Goal: Information Seeking & Learning: Learn about a topic

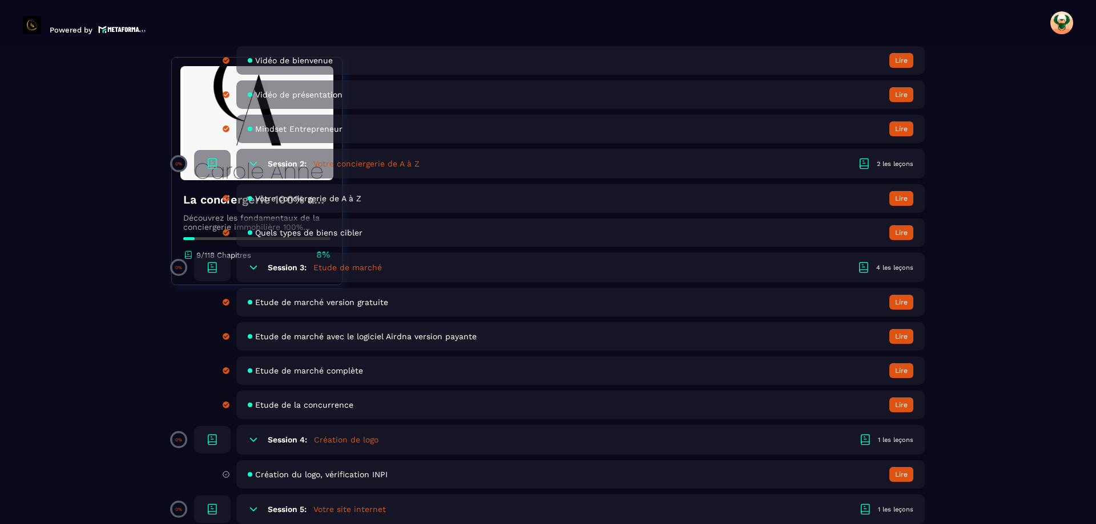
scroll to position [514, 0]
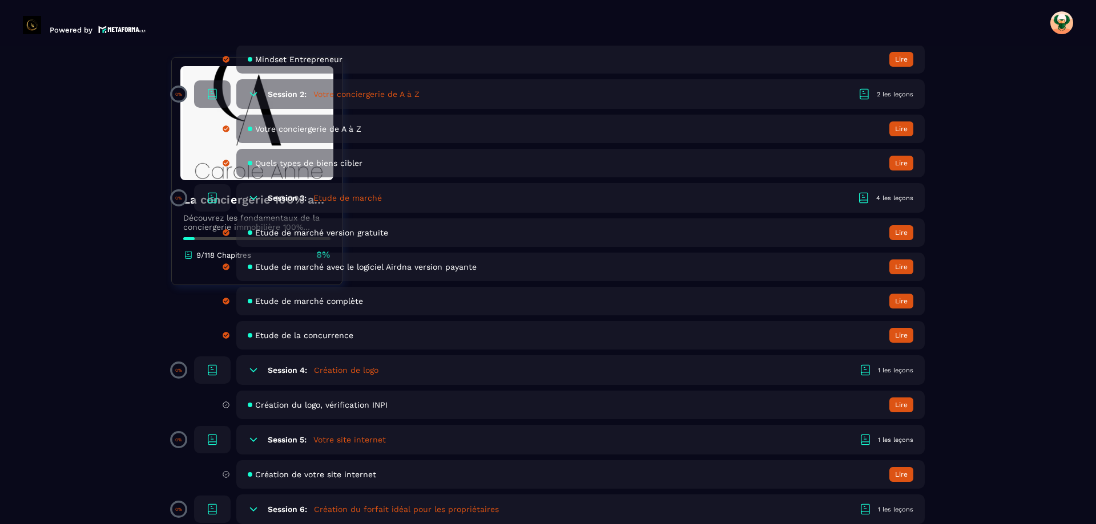
click at [448, 364] on div "Session 4: Création de logo 1 les leçons" at bounding box center [580, 370] width 688 height 30
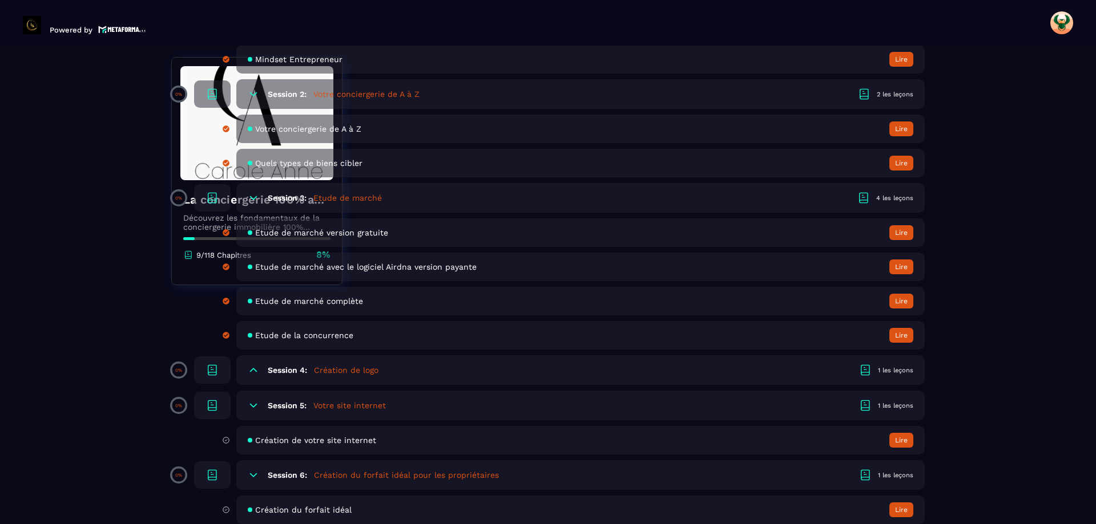
click at [403, 373] on div "Session 4: Création de logo 1 les leçons" at bounding box center [580, 370] width 688 height 30
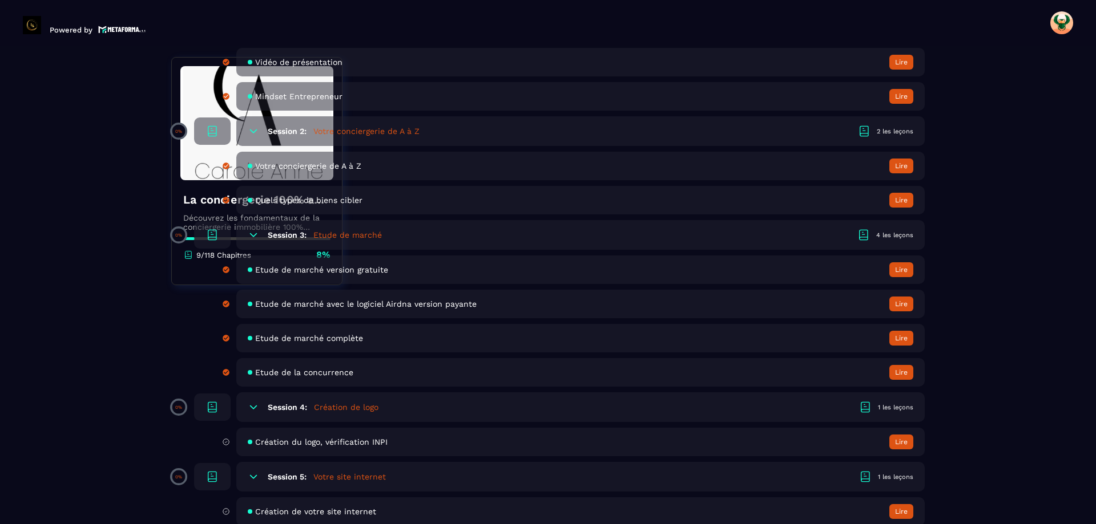
scroll to position [456, 0]
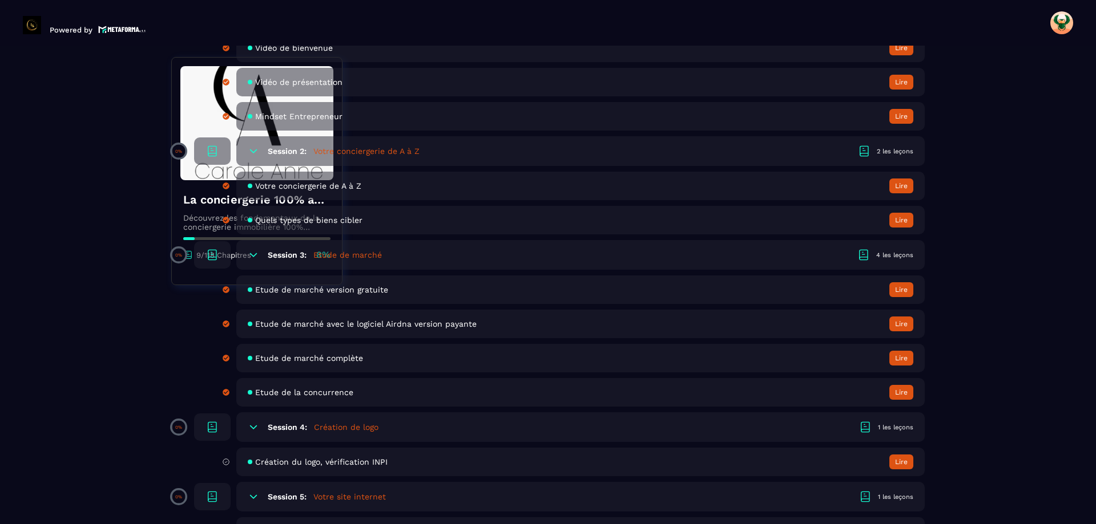
click at [407, 426] on div "Session 4: Création de logo 1 les leçons" at bounding box center [580, 428] width 688 height 30
click at [896, 426] on div "1 les leçons" at bounding box center [895, 427] width 35 height 9
click at [900, 463] on button "Lire" at bounding box center [901, 462] width 24 height 15
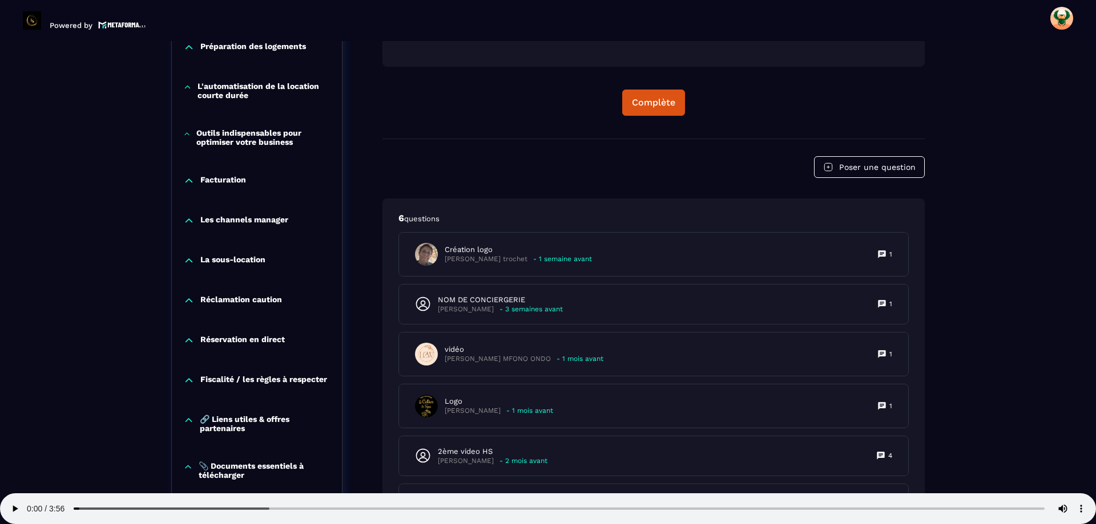
scroll to position [1260, 0]
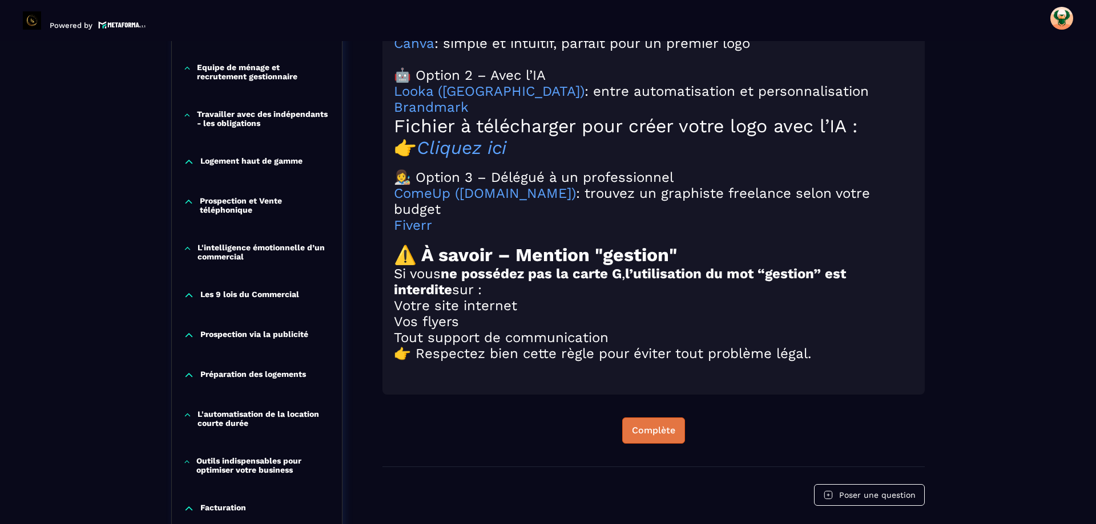
click at [662, 437] on div "Complète" at bounding box center [653, 430] width 43 height 11
click at [655, 437] on div "Continuer" at bounding box center [653, 430] width 45 height 11
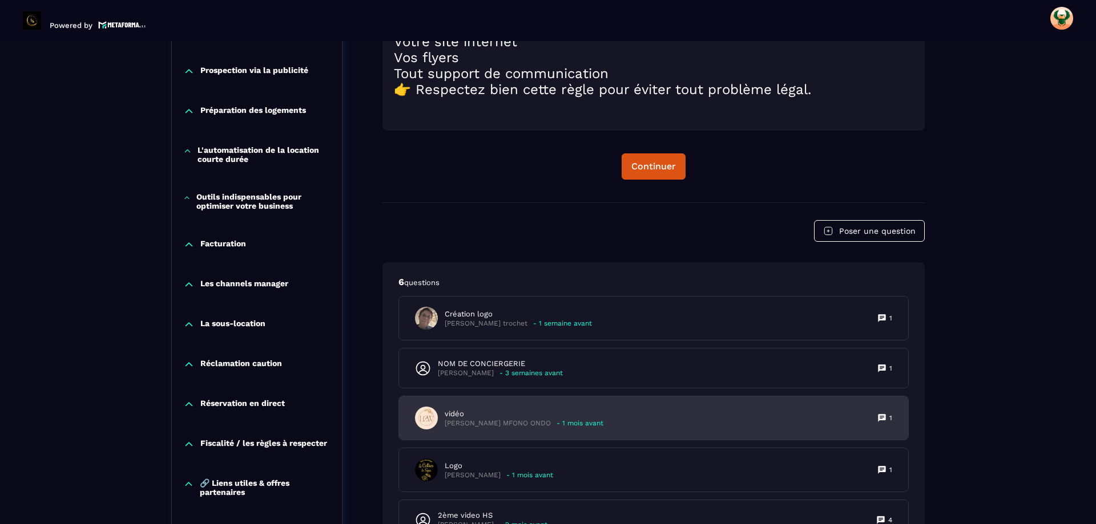
scroll to position [1545, 0]
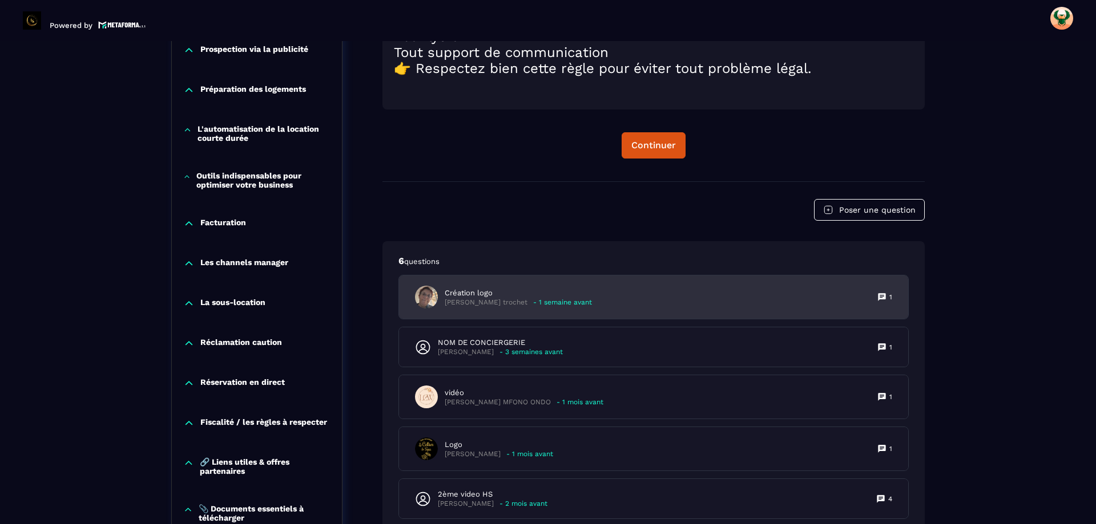
click at [644, 318] on div "Création logo [PERSON_NAME] trochet - 1 semaine avant 1" at bounding box center [653, 297] width 509 height 43
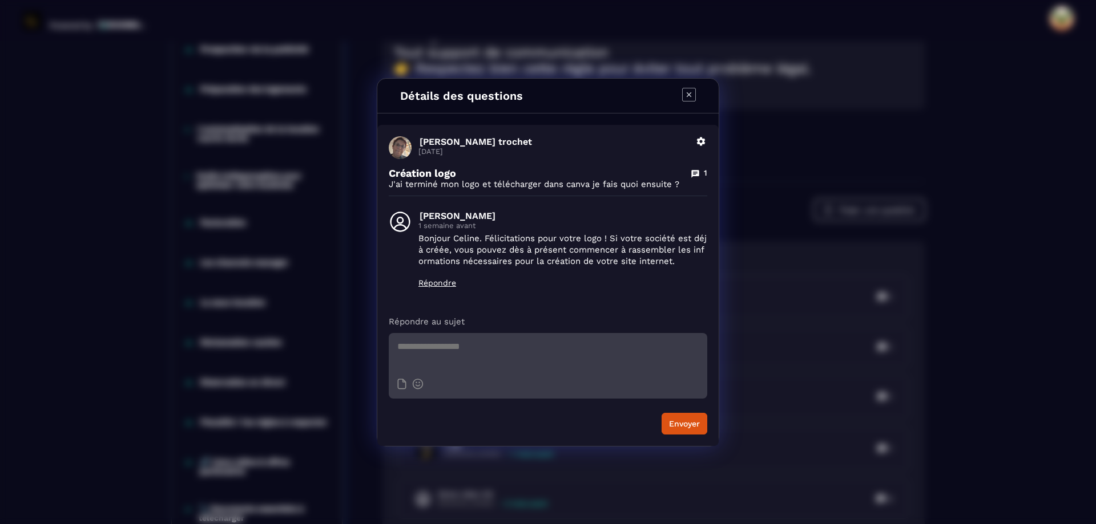
click at [693, 96] on icon "Modal window" at bounding box center [689, 95] width 14 height 14
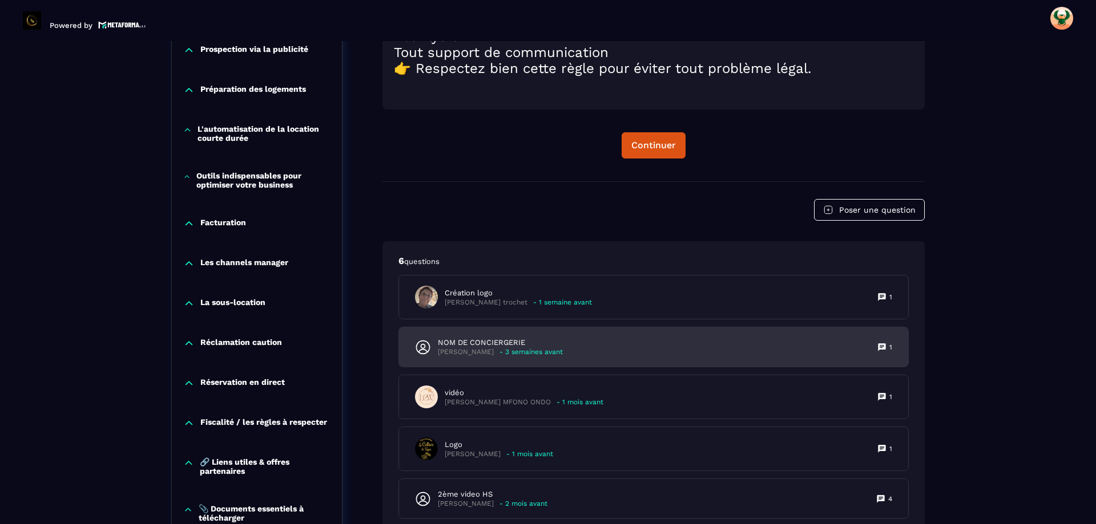
click at [569, 361] on div "NOM DE CONCIERGERIE [PERSON_NAME] - 3 semaines avant 1" at bounding box center [653, 347] width 509 height 39
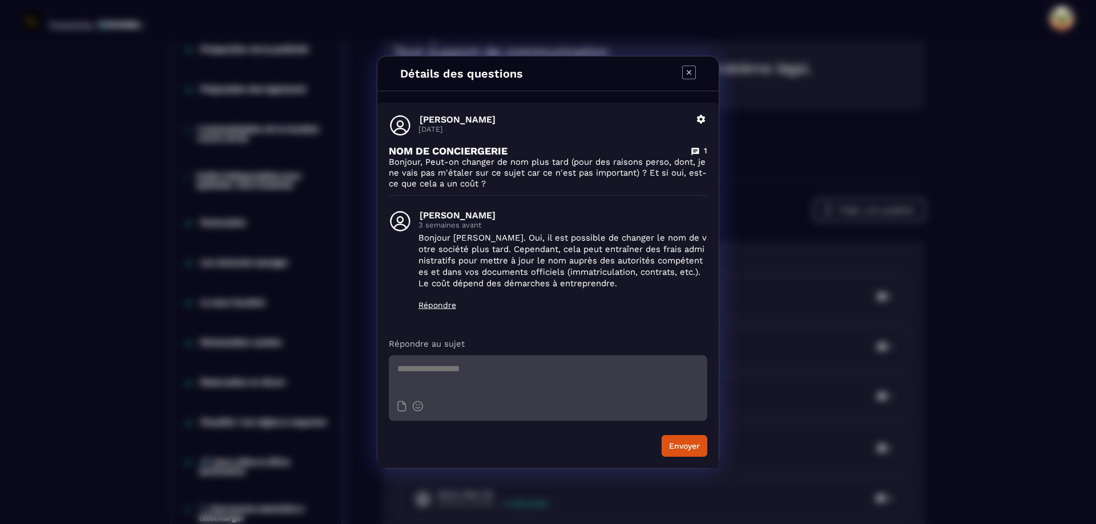
click at [686, 74] on icon "Modal window" at bounding box center [689, 73] width 14 height 14
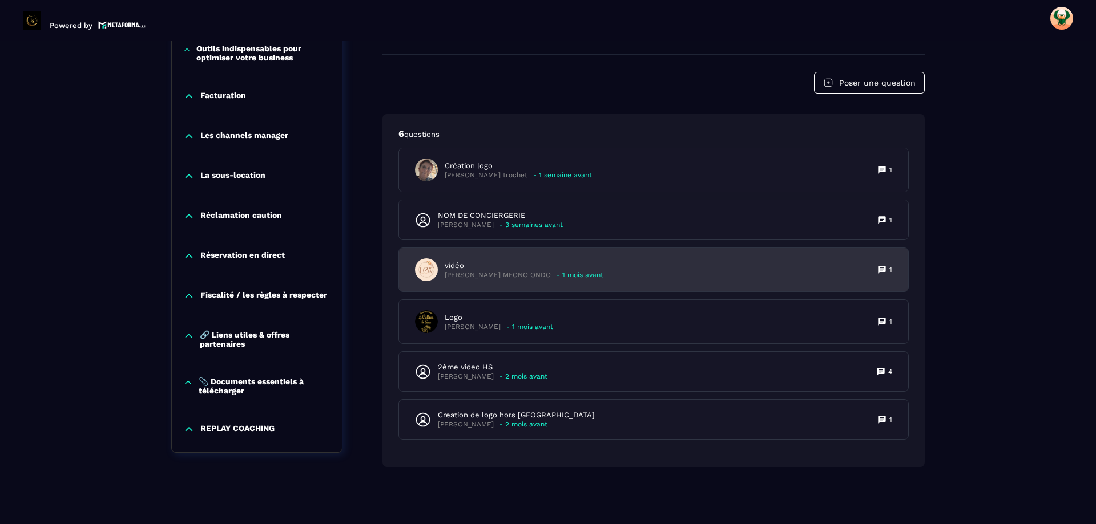
scroll to position [1680, 0]
click at [508, 271] on p "[PERSON_NAME] MFONO ONDO" at bounding box center [497, 275] width 106 height 9
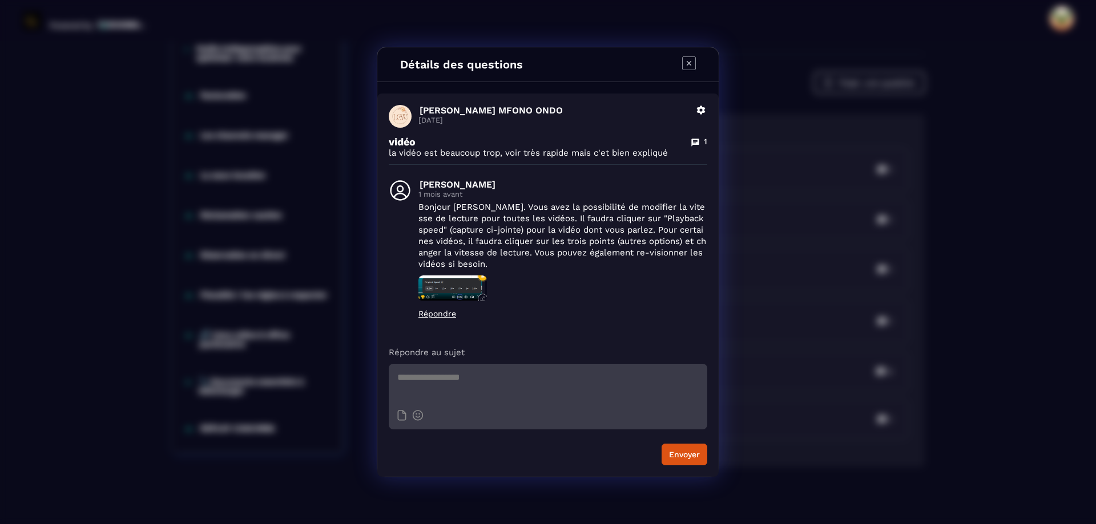
click at [689, 67] on icon "Modal window" at bounding box center [689, 63] width 14 height 14
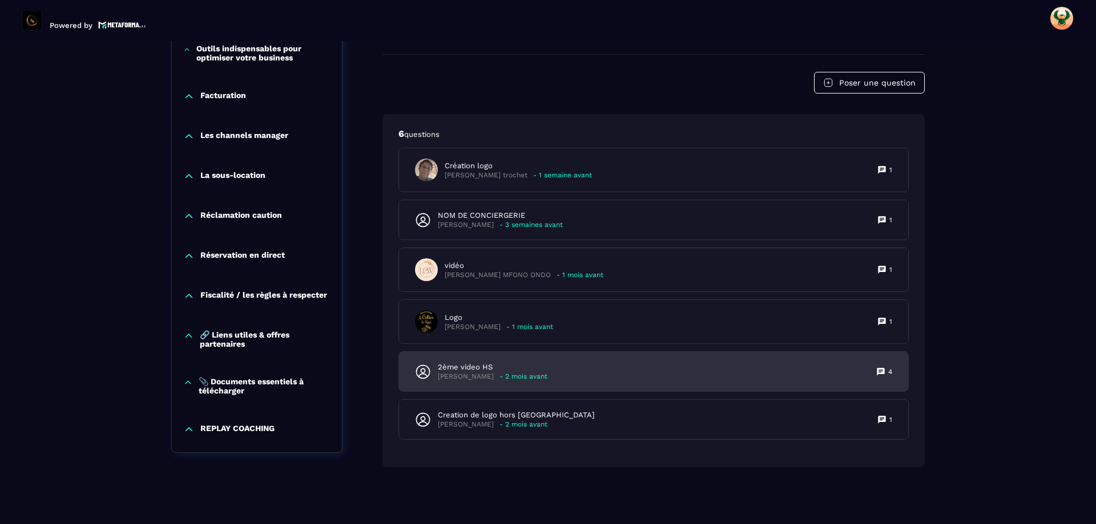
click at [546, 374] on div "2ème video HS [PERSON_NAME] - 2 mois avant 4" at bounding box center [653, 371] width 509 height 39
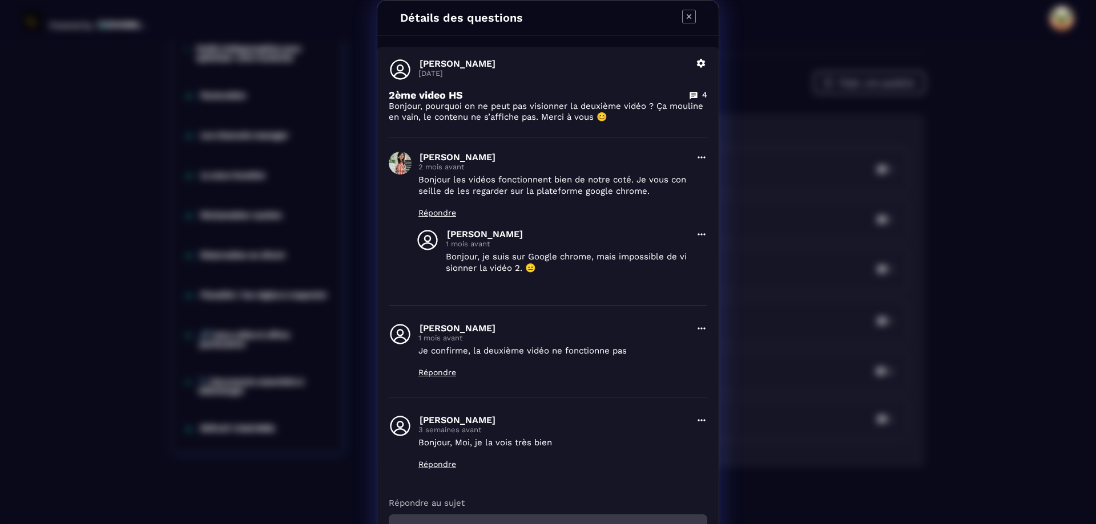
click at [686, 19] on icon "Modal window" at bounding box center [688, 16] width 5 height 5
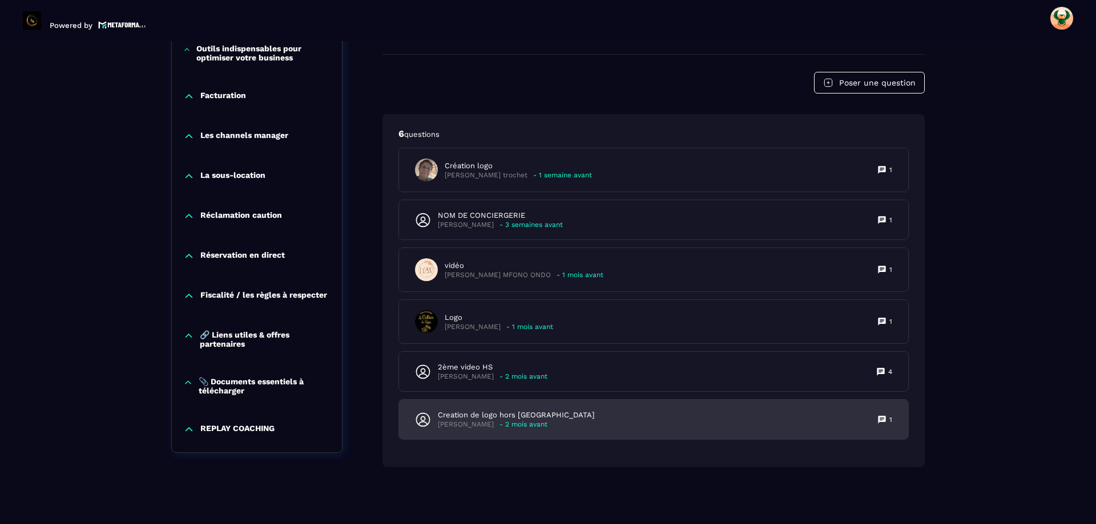
click at [515, 418] on p "Creation de logo hors [GEOGRAPHIC_DATA]" at bounding box center [516, 415] width 157 height 10
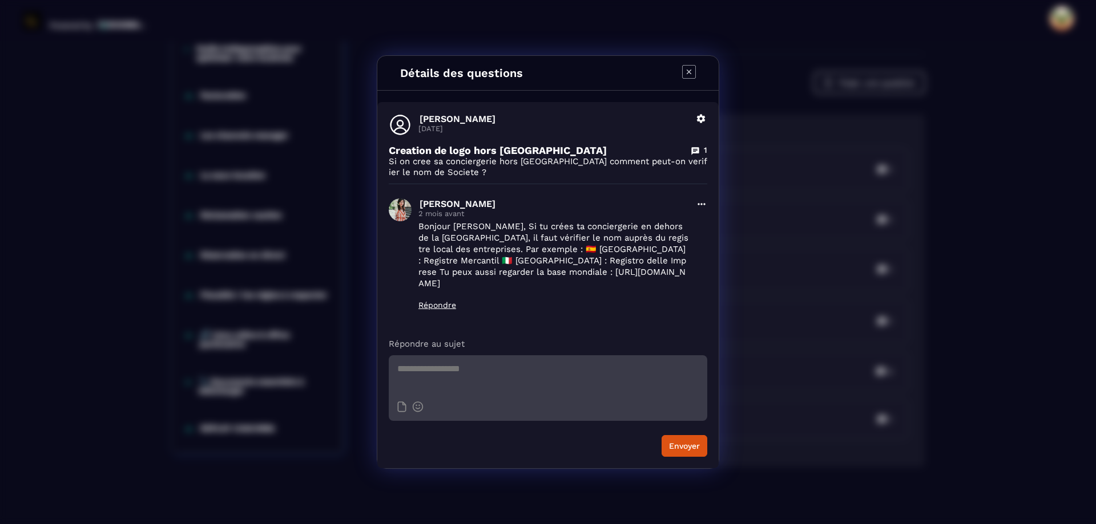
click at [696, 79] on div "Détails des questions" at bounding box center [547, 73] width 341 height 35
drag, startPoint x: 688, startPoint y: 83, endPoint x: 676, endPoint y: 84, distance: 12.1
click at [689, 79] on icon "Modal window" at bounding box center [689, 72] width 14 height 14
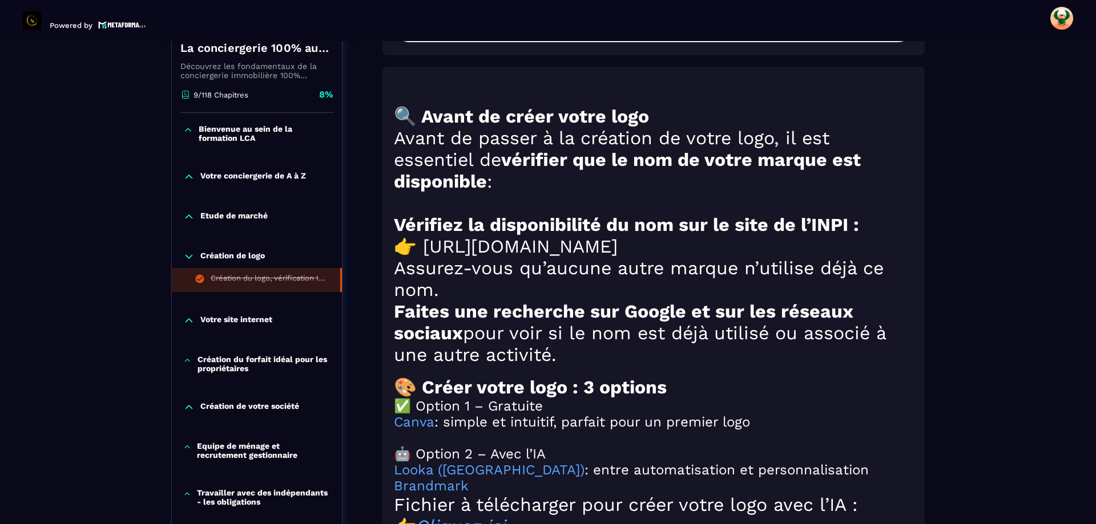
scroll to position [938, 0]
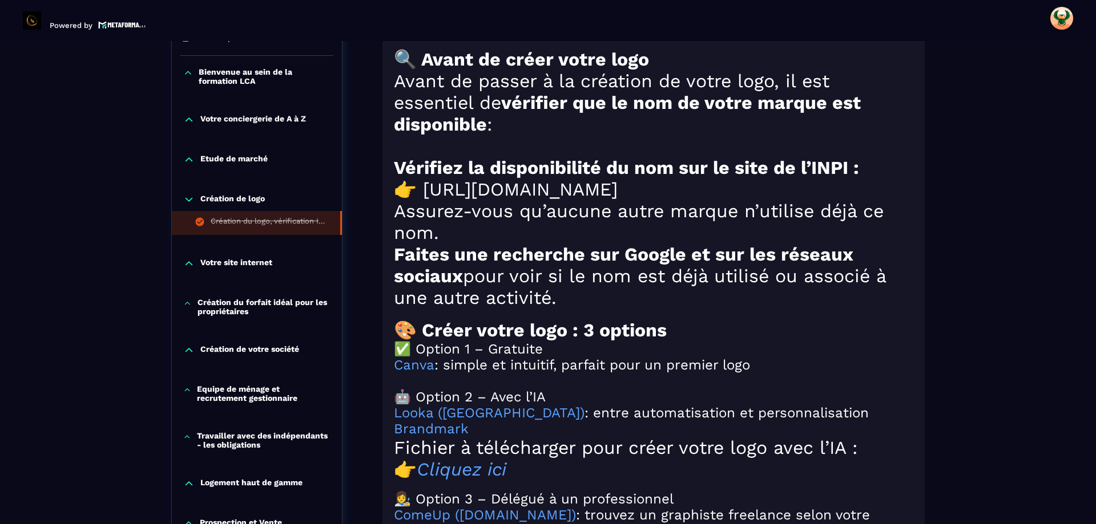
click at [265, 268] on p "Votre site internet" at bounding box center [236, 263] width 72 height 11
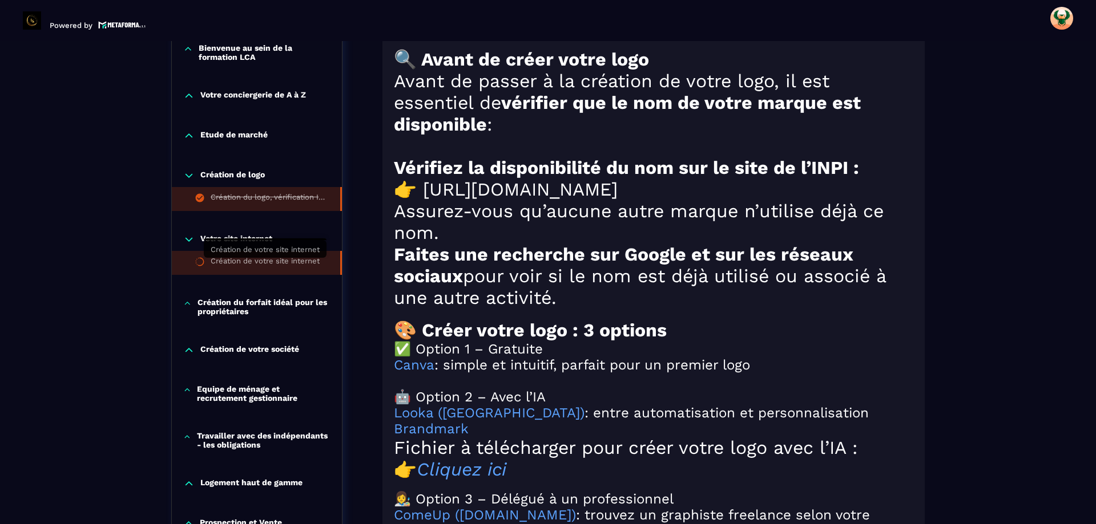
click at [268, 264] on div "Création de votre site internet" at bounding box center [265, 263] width 109 height 13
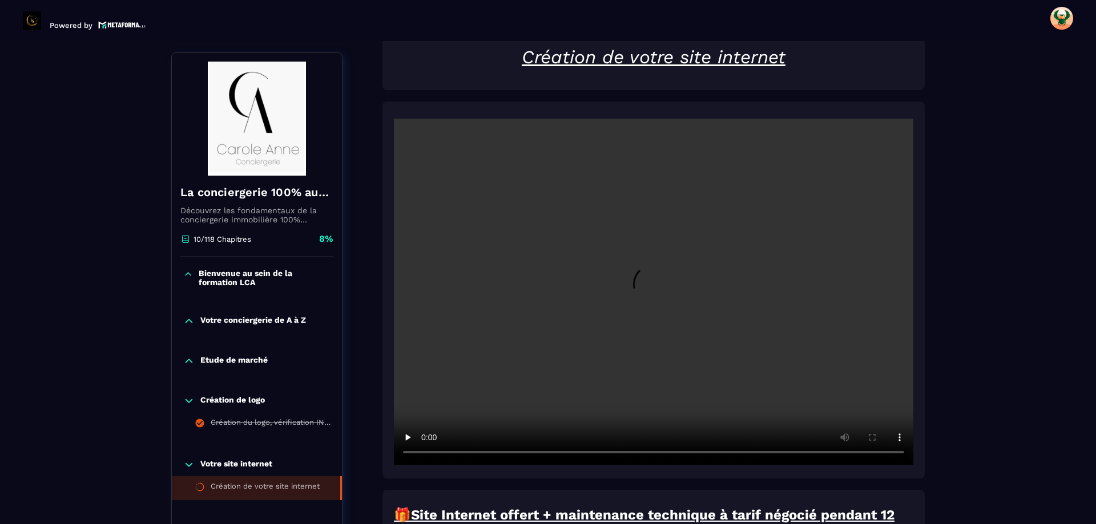
scroll to position [119, 0]
